Goal: Task Accomplishment & Management: Manage account settings

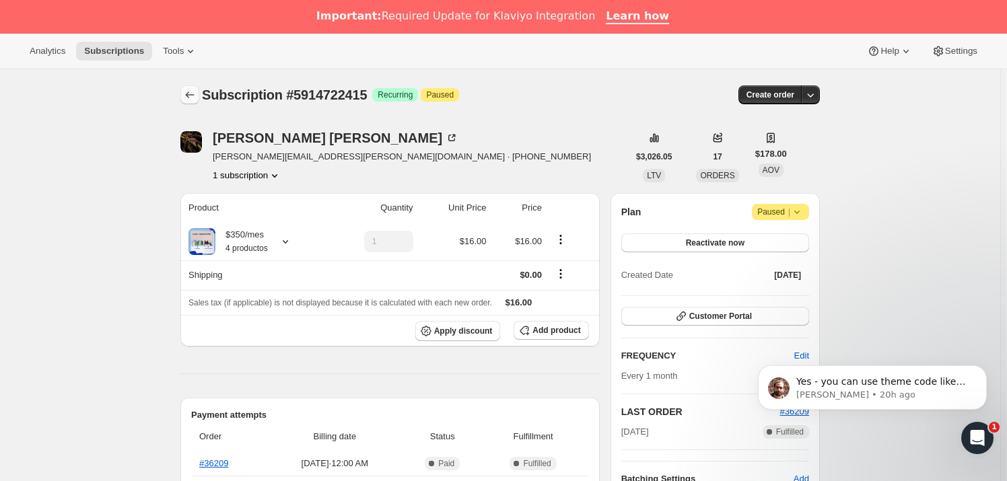
click at [195, 90] on icon "Subscriptions" at bounding box center [189, 94] width 13 height 13
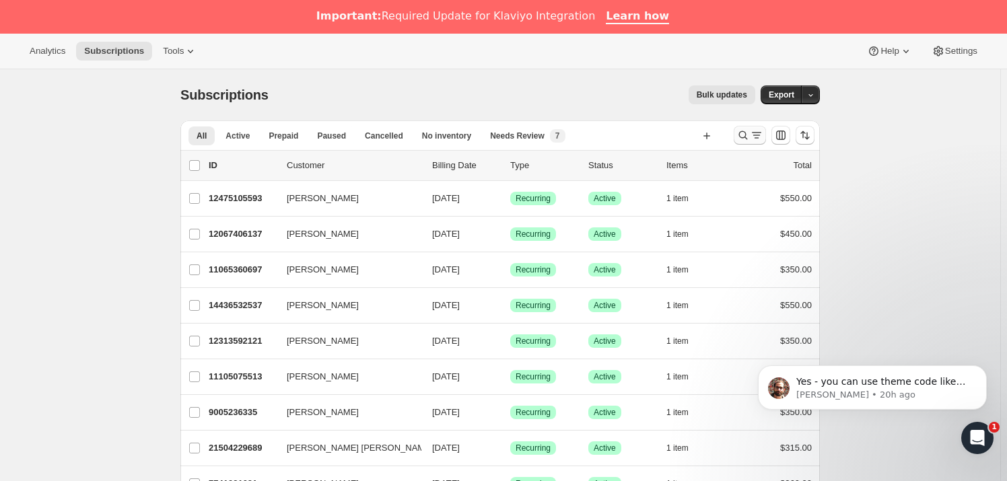
click at [747, 135] on icon "Search and filter results" at bounding box center [742, 135] width 13 height 13
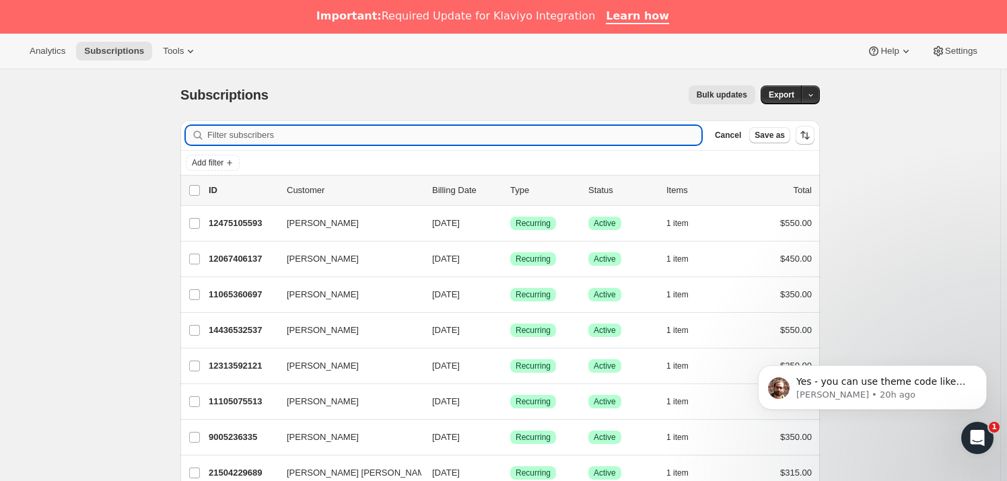
click at [240, 138] on input "Filter subscribers" at bounding box center [454, 135] width 494 height 19
paste input "[PERSON_NAME][EMAIL_ADDRESS][PERSON_NAME][DOMAIN_NAME]"
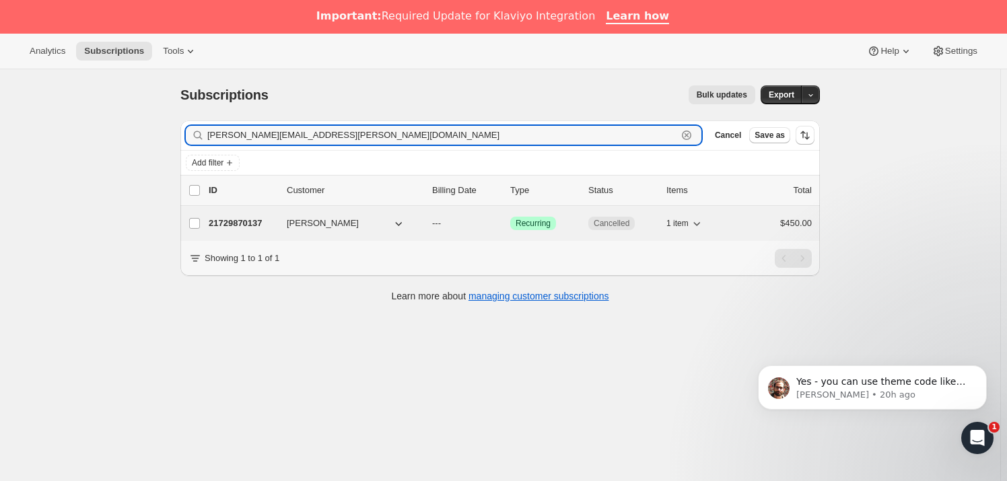
type input "[PERSON_NAME][EMAIL_ADDRESS][PERSON_NAME][DOMAIN_NAME]"
click at [225, 222] on p "21729870137" at bounding box center [242, 223] width 67 height 13
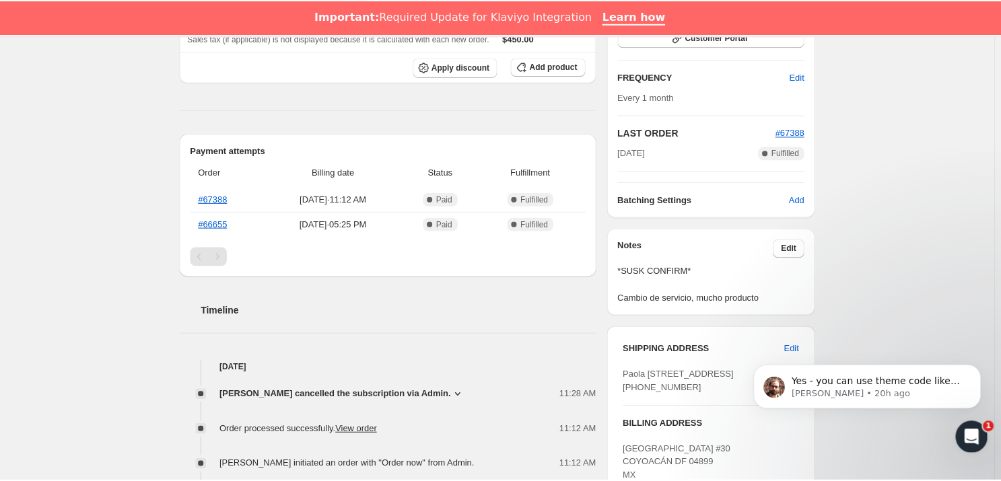
scroll to position [306, 0]
